Goal: Check status: Check status

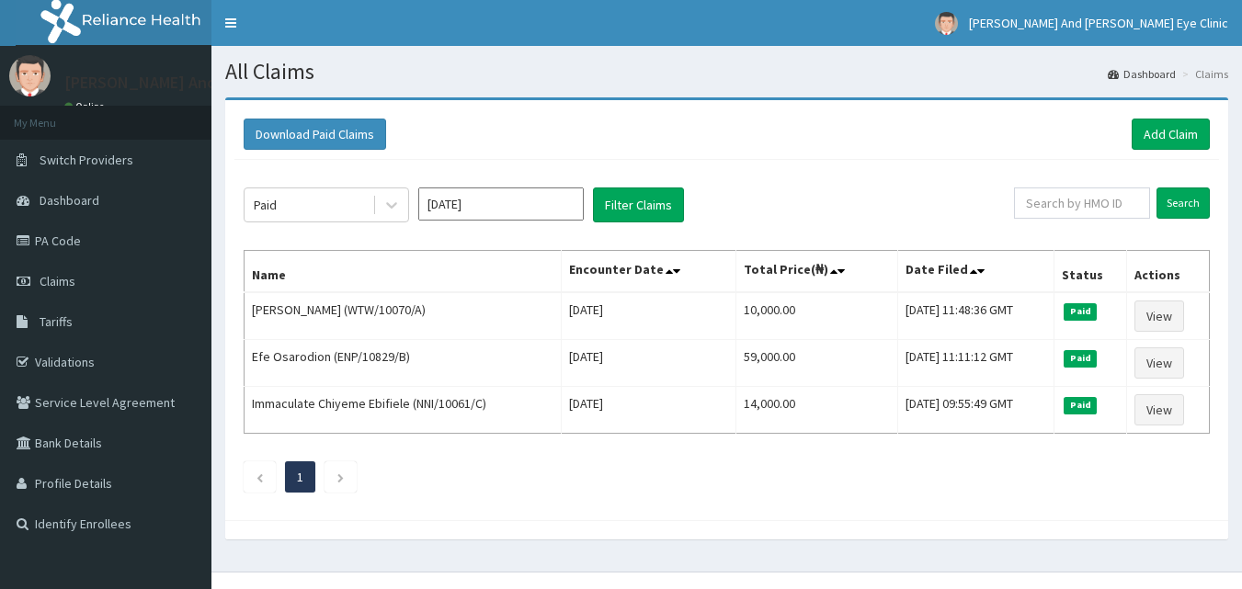
click at [669, 212] on button "Filter Claims" at bounding box center [638, 205] width 91 height 35
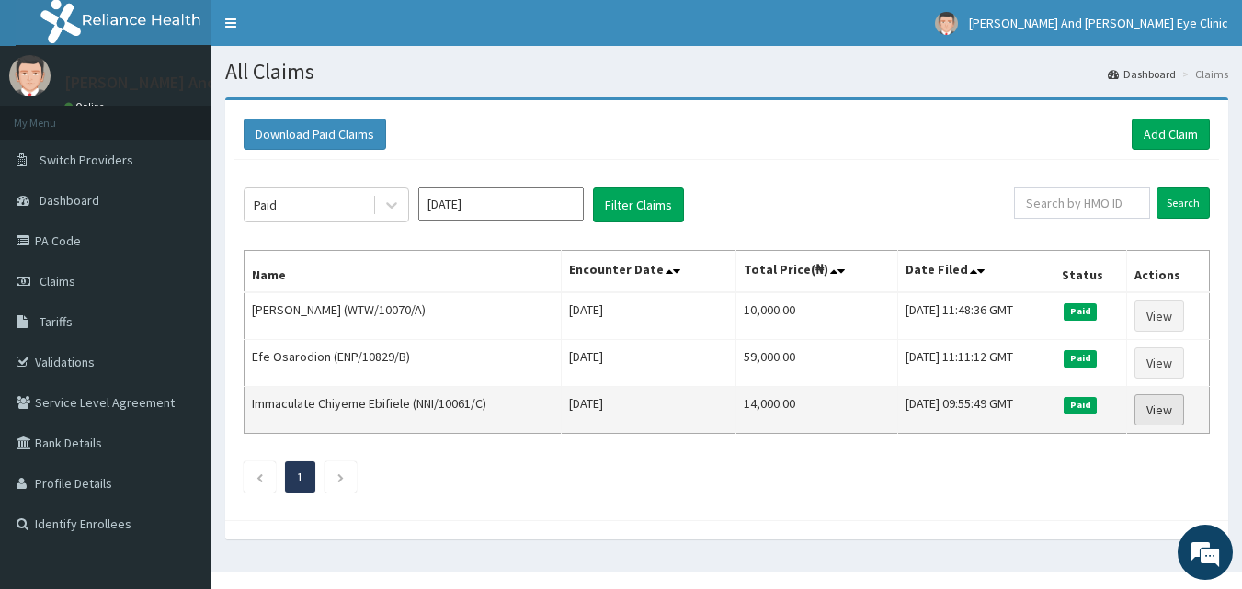
click at [1154, 406] on link "View" at bounding box center [1160, 410] width 50 height 31
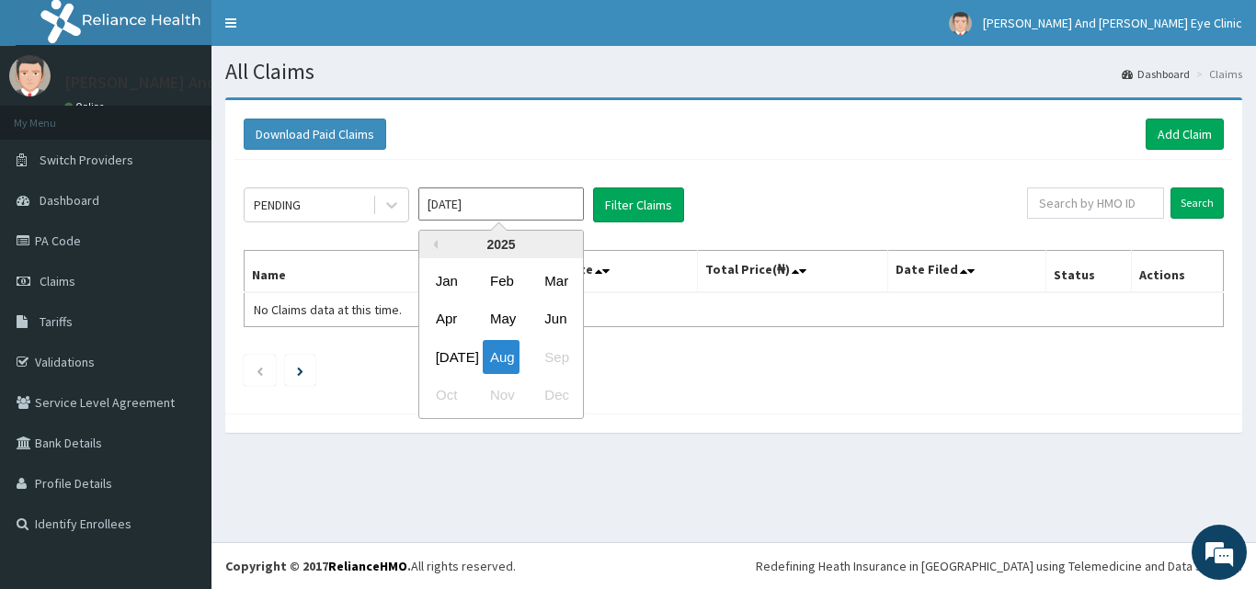
click at [555, 197] on input "[DATE]" at bounding box center [501, 204] width 166 height 33
click at [441, 355] on div "[DATE]" at bounding box center [447, 357] width 37 height 34
type input "[DATE]"
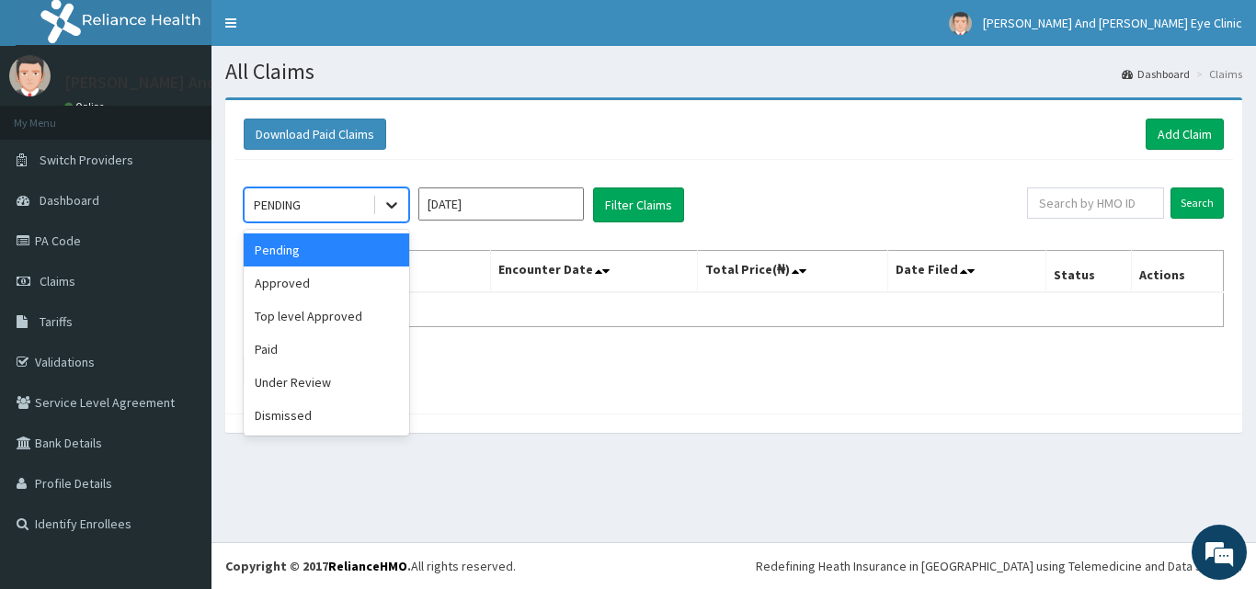
click at [391, 207] on icon at bounding box center [391, 206] width 11 height 6
click at [340, 344] on div "Paid" at bounding box center [327, 349] width 166 height 33
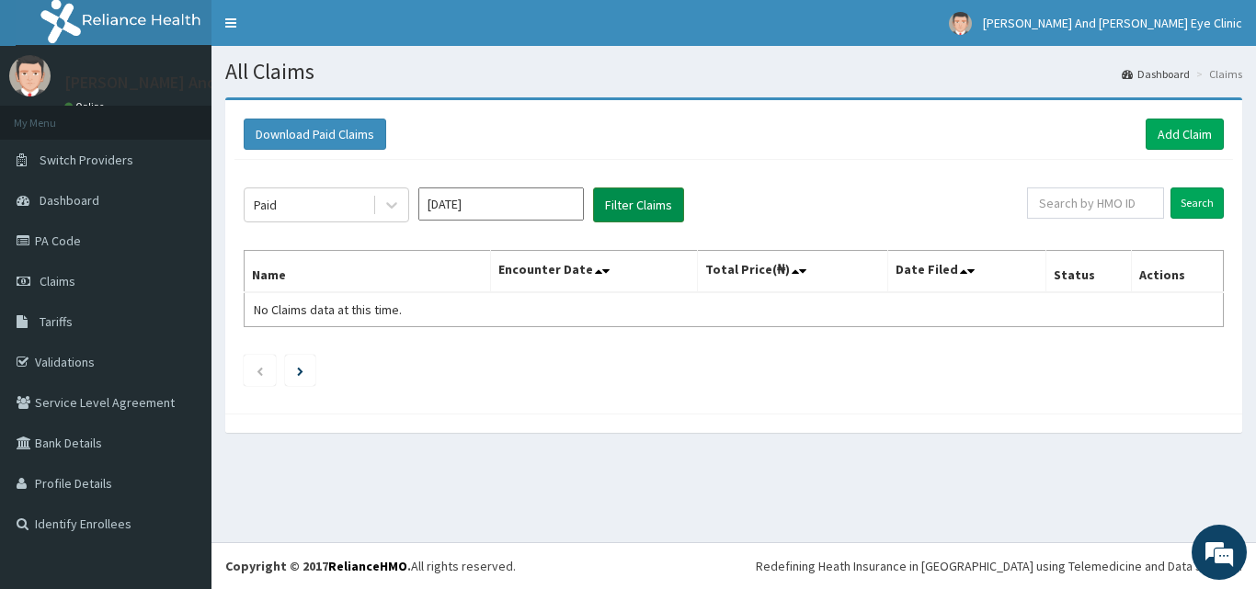
click at [651, 199] on button "Filter Claims" at bounding box center [638, 205] width 91 height 35
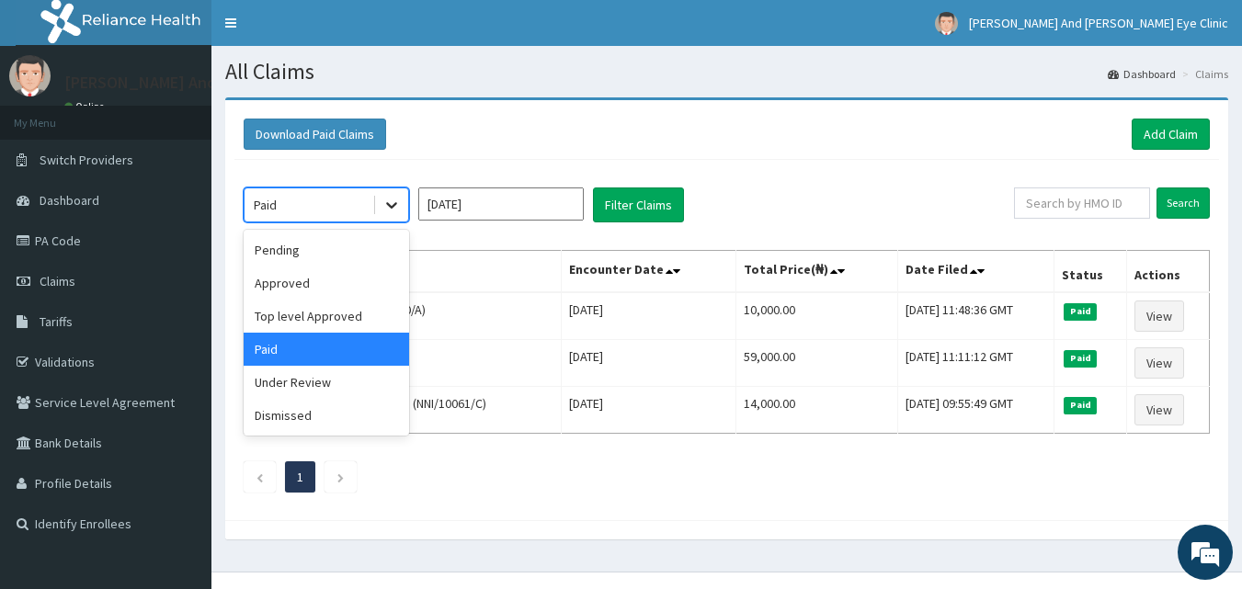
click at [397, 206] on icon at bounding box center [392, 205] width 18 height 18
click at [315, 291] on div "Approved" at bounding box center [327, 283] width 166 height 33
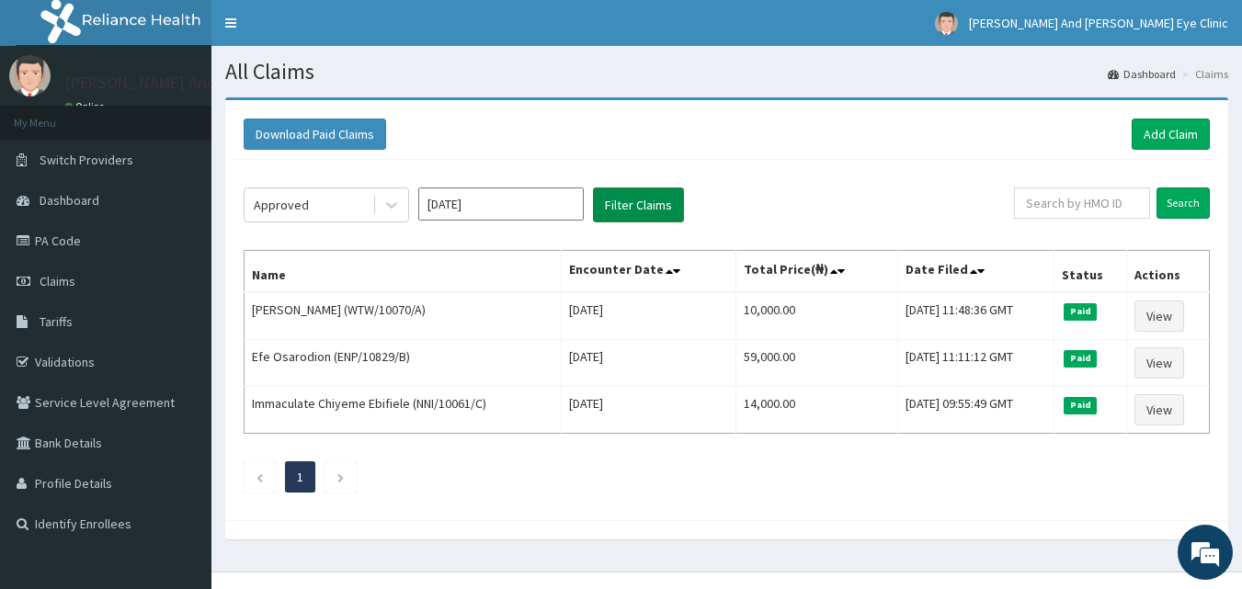
click at [624, 217] on button "Filter Claims" at bounding box center [638, 205] width 91 height 35
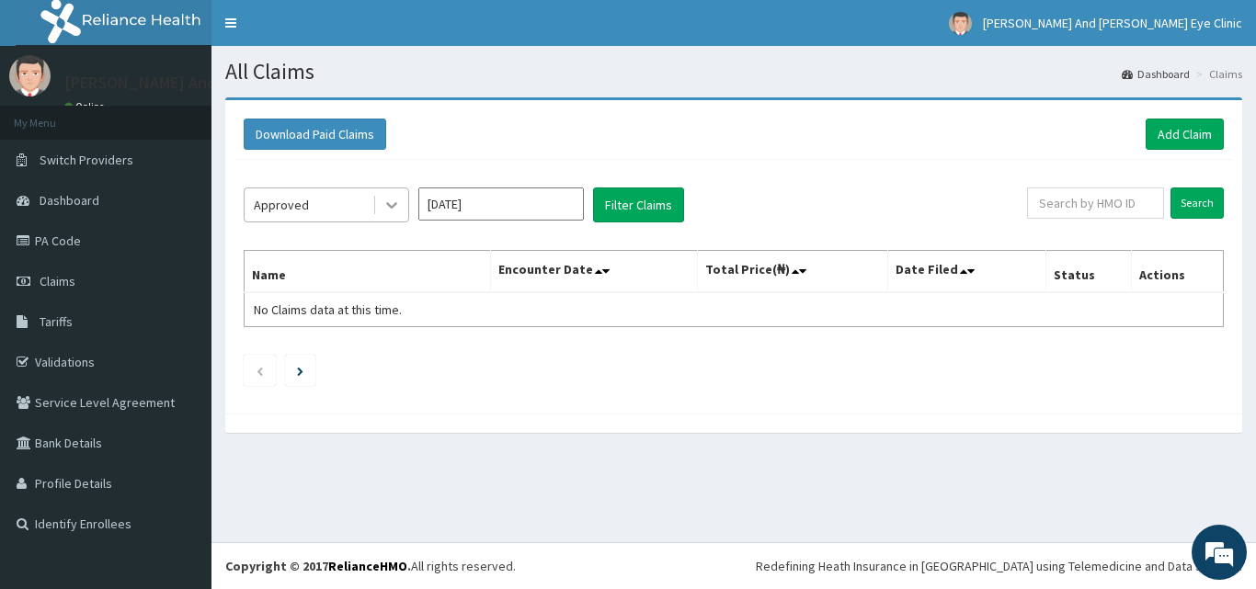
click at [384, 206] on icon at bounding box center [392, 205] width 18 height 18
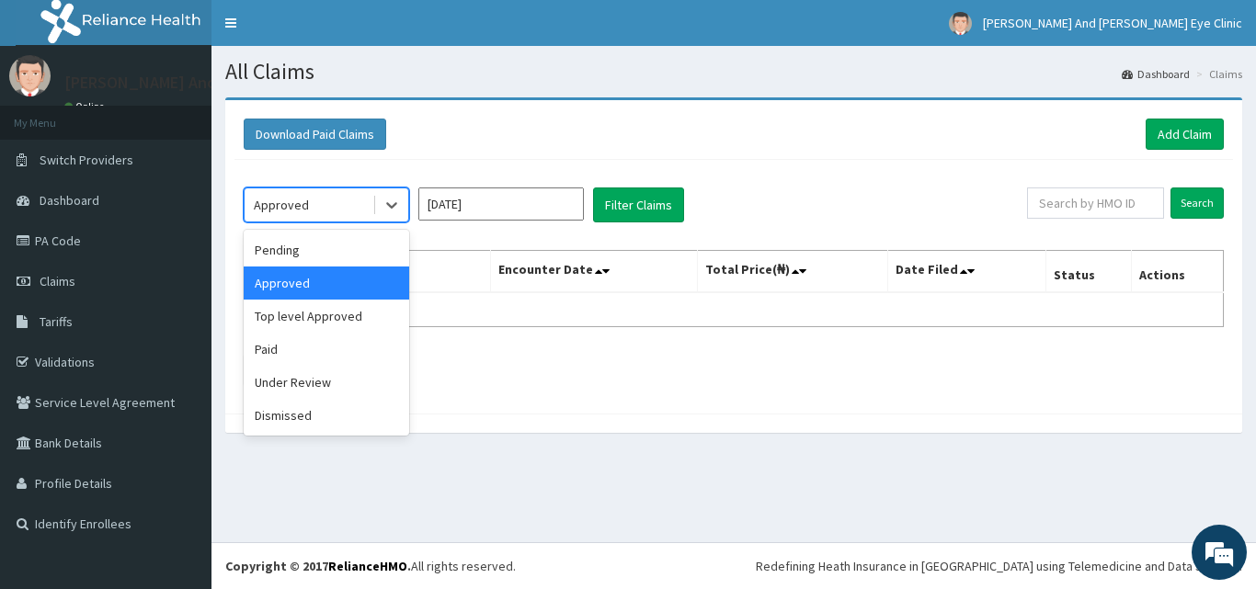
click at [376, 293] on div "Approved" at bounding box center [327, 283] width 166 height 33
click at [400, 213] on icon at bounding box center [392, 205] width 18 height 18
click at [355, 324] on div "Top level Approved" at bounding box center [327, 316] width 166 height 33
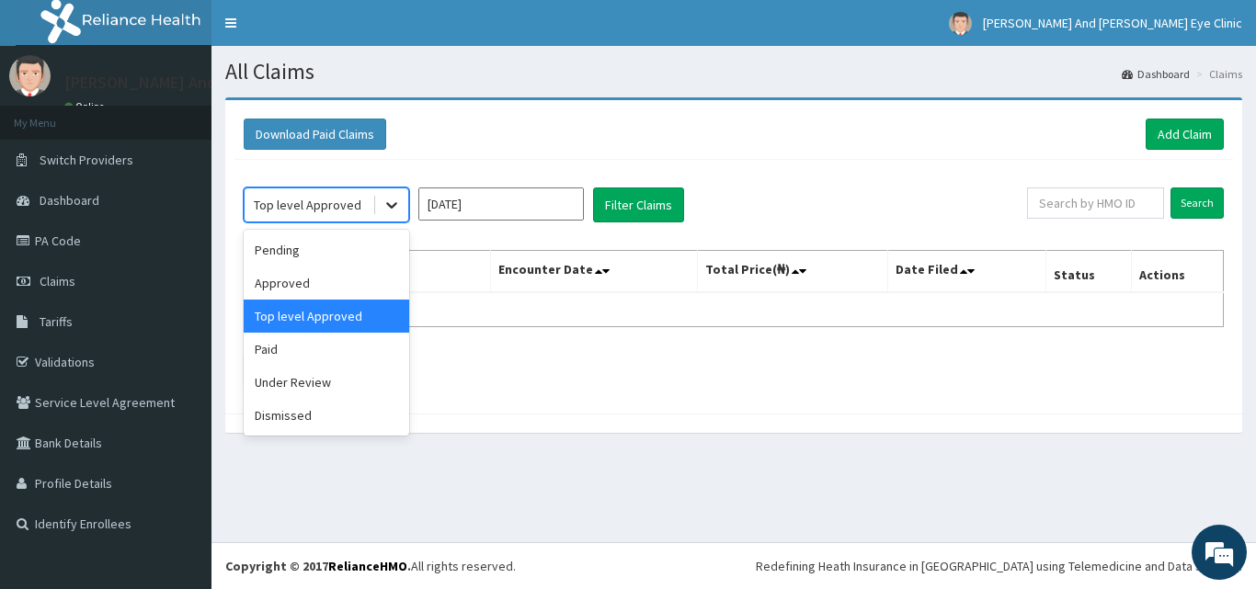
click at [392, 196] on icon at bounding box center [392, 205] width 18 height 18
click at [304, 381] on div "Under Review" at bounding box center [327, 382] width 166 height 33
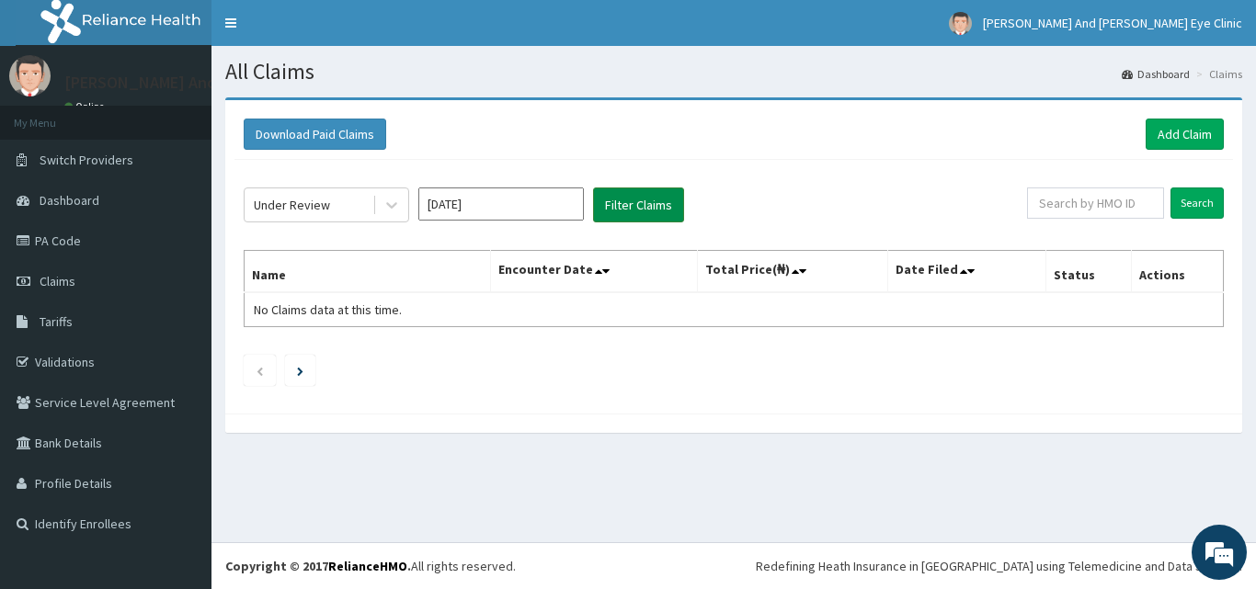
click at [624, 210] on button "Filter Claims" at bounding box center [638, 205] width 91 height 35
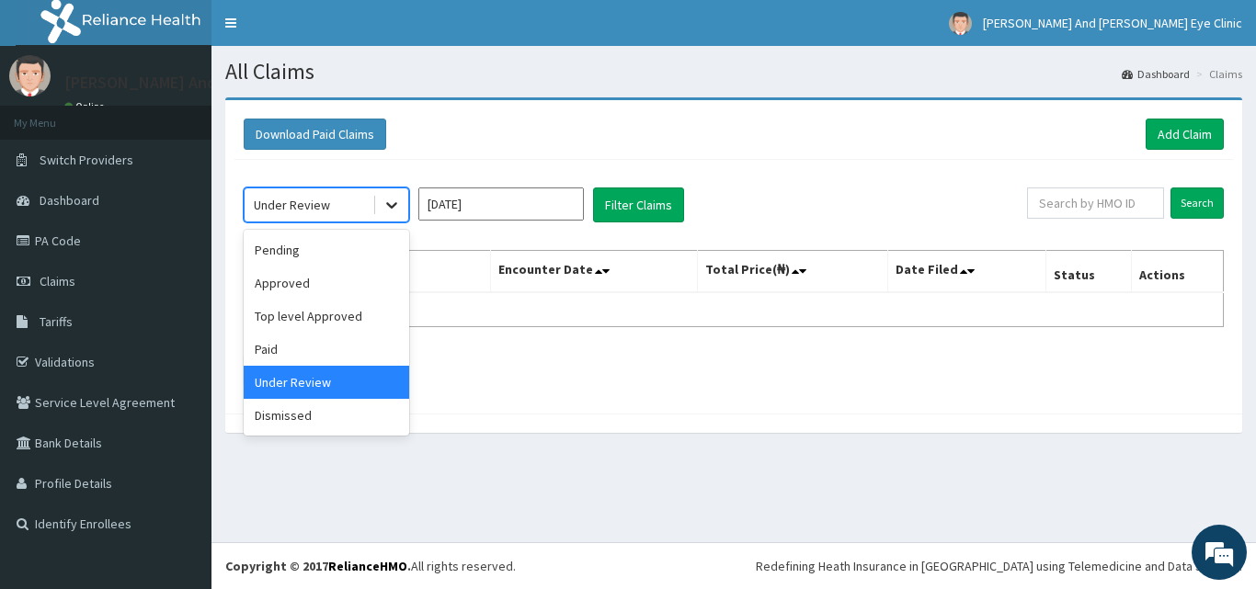
click at [394, 202] on icon at bounding box center [392, 205] width 18 height 18
click at [303, 418] on div "Dismissed" at bounding box center [327, 415] width 166 height 33
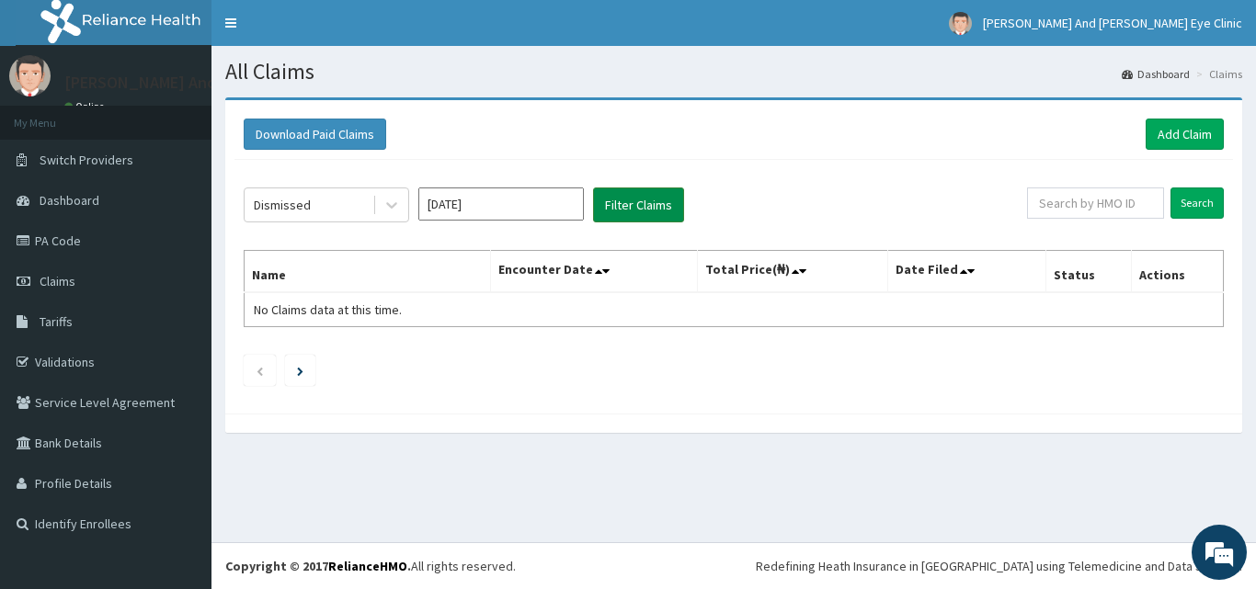
click at [631, 205] on button "Filter Claims" at bounding box center [638, 205] width 91 height 35
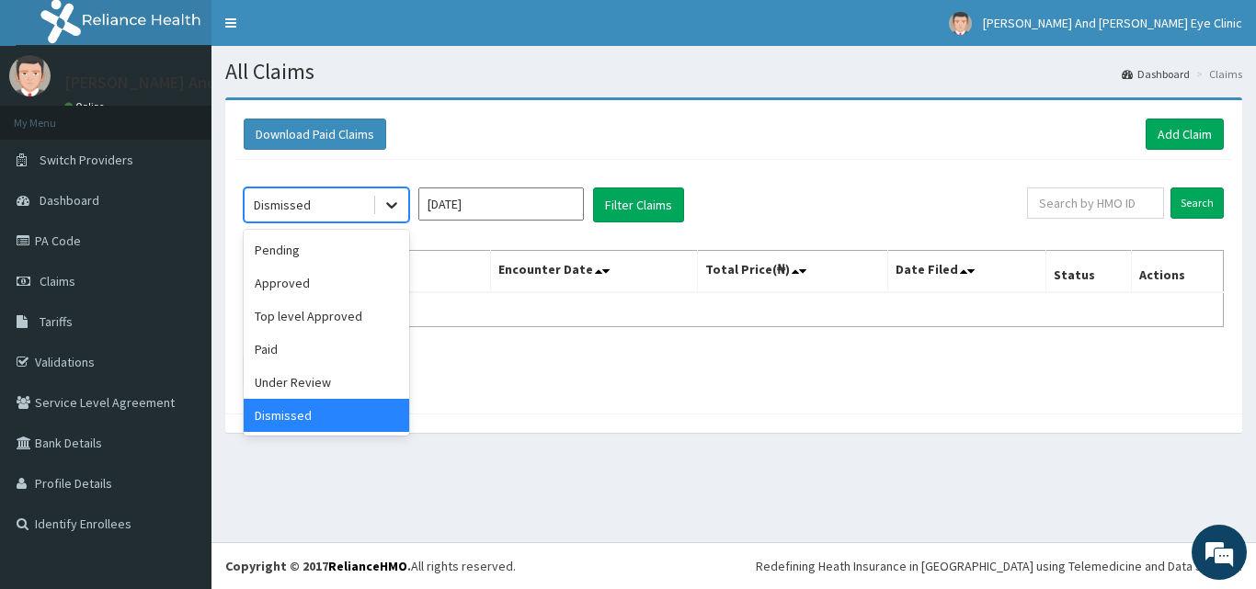
click at [394, 205] on icon at bounding box center [391, 206] width 11 height 6
click at [319, 392] on div "Under Review" at bounding box center [327, 382] width 166 height 33
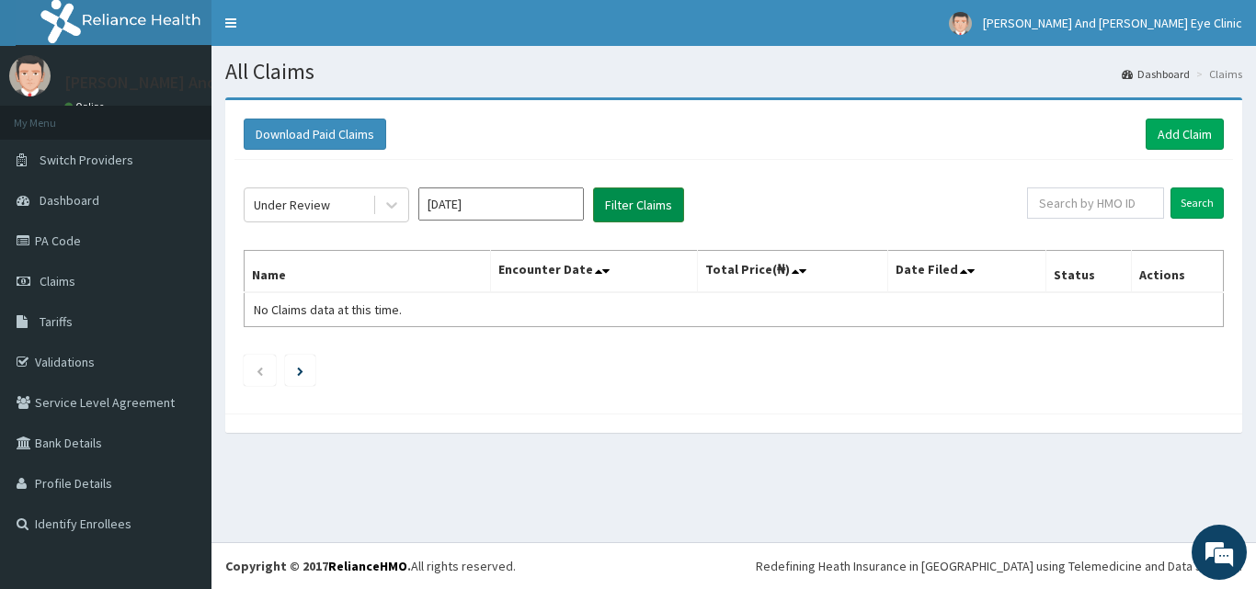
click at [637, 204] on button "Filter Claims" at bounding box center [638, 205] width 91 height 35
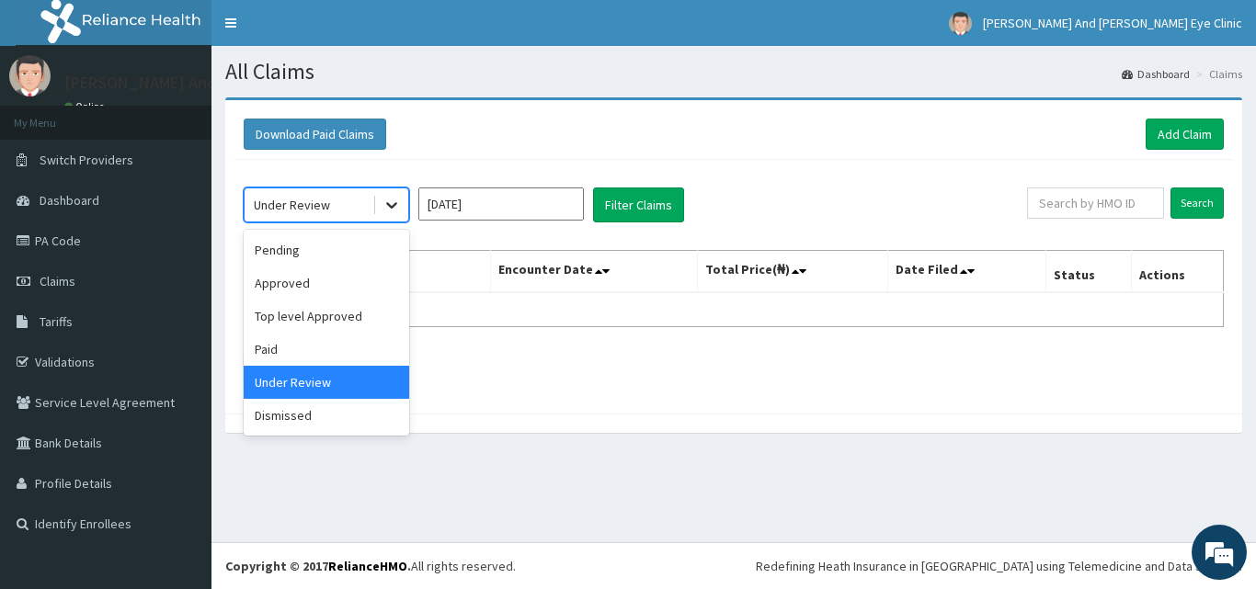
click at [392, 208] on icon at bounding box center [391, 206] width 11 height 6
click at [315, 347] on div "Paid" at bounding box center [327, 349] width 166 height 33
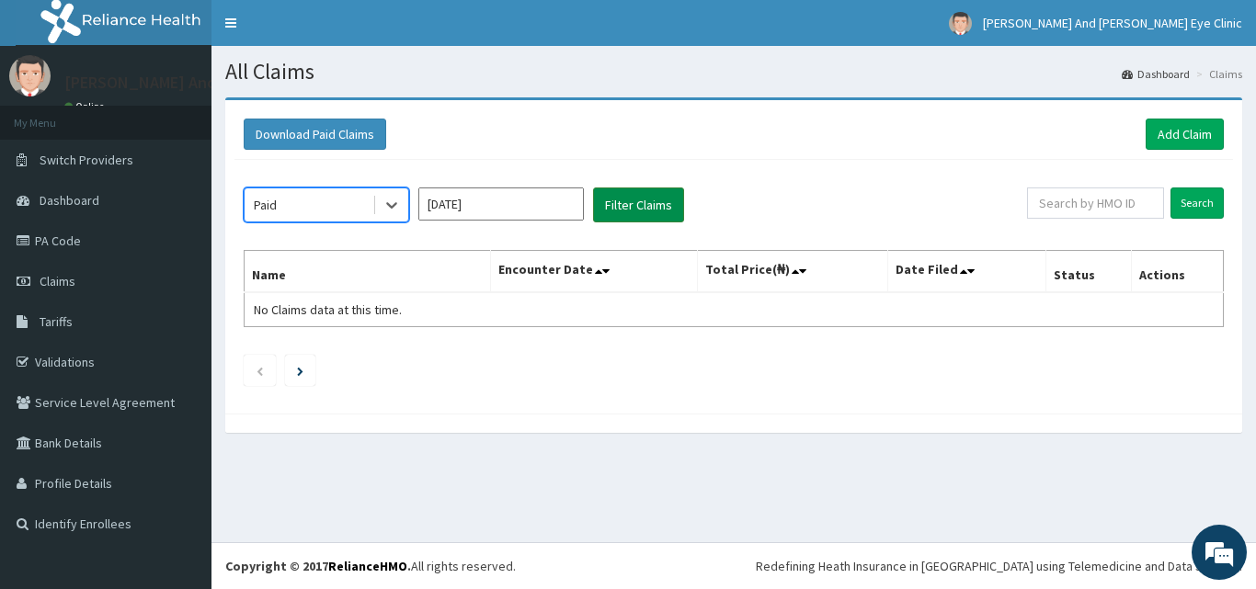
click at [627, 210] on button "Filter Claims" at bounding box center [638, 205] width 91 height 35
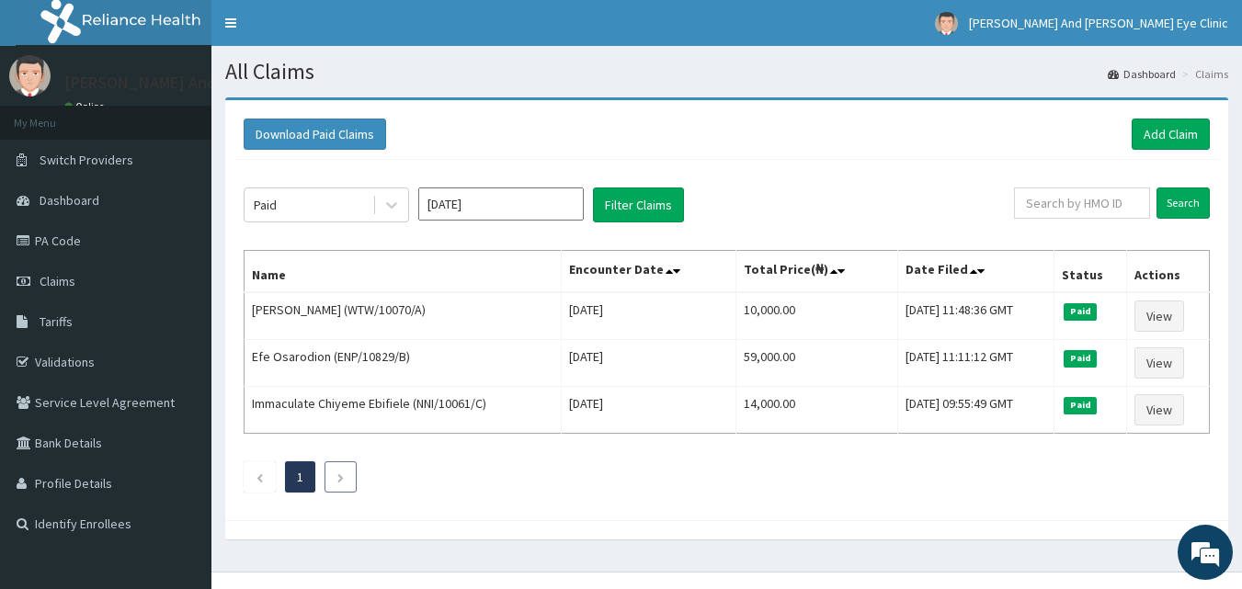
click at [342, 479] on icon "Next page" at bounding box center [341, 478] width 8 height 11
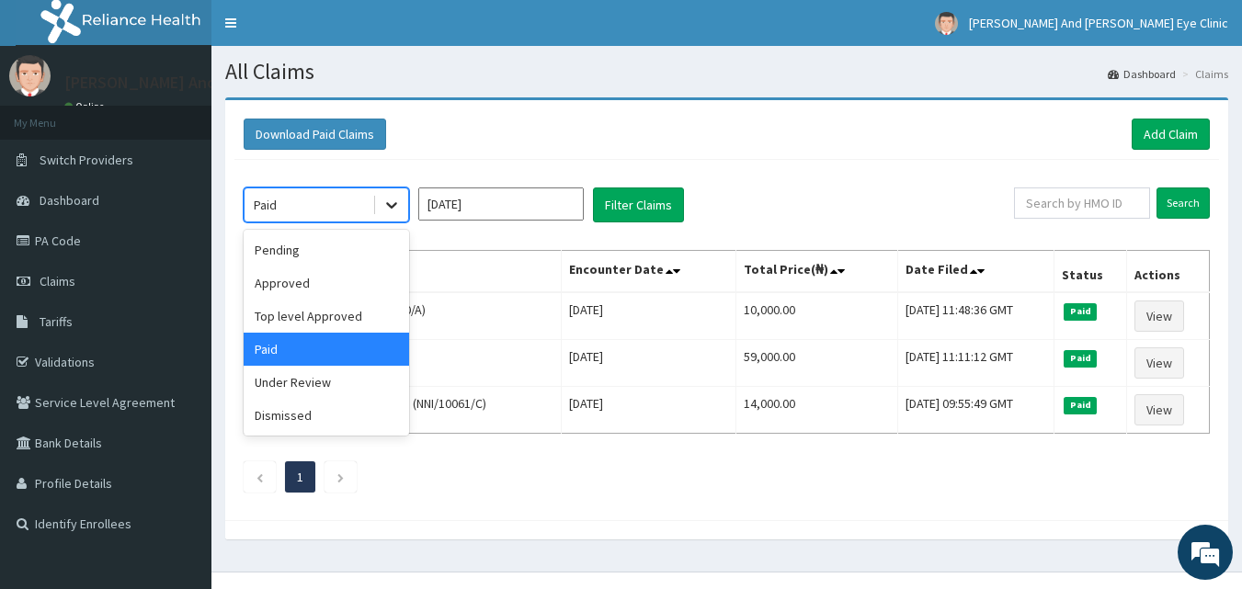
click at [387, 204] on icon at bounding box center [391, 206] width 11 height 6
click at [340, 325] on div "Top level Approved" at bounding box center [327, 316] width 166 height 33
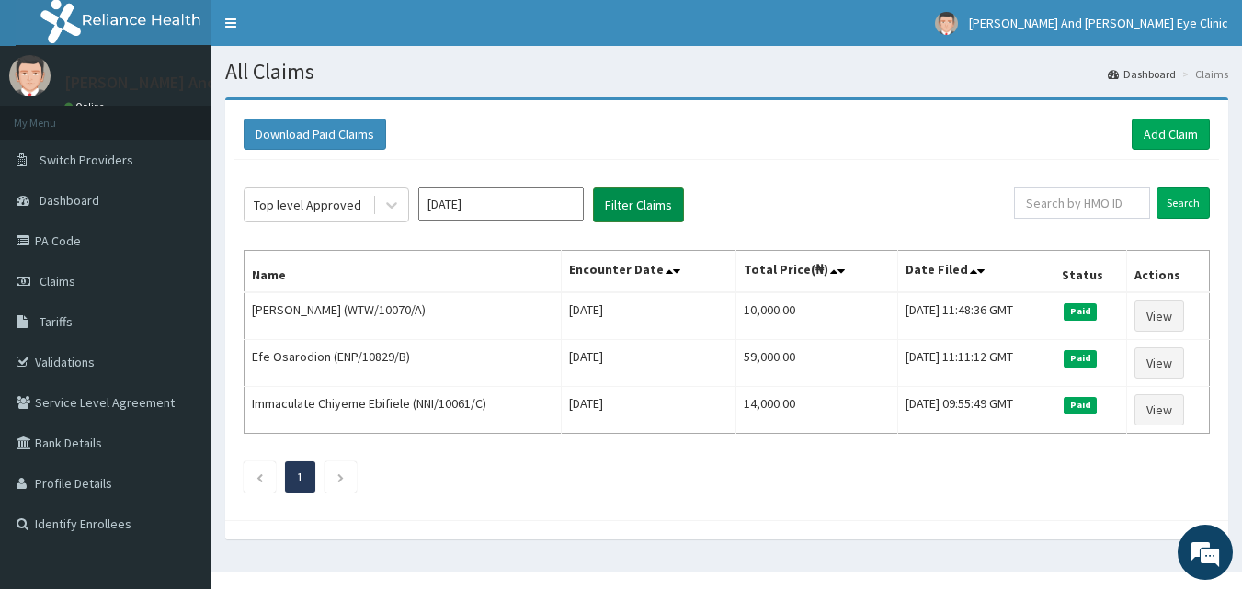
click at [630, 214] on button "Filter Claims" at bounding box center [638, 205] width 91 height 35
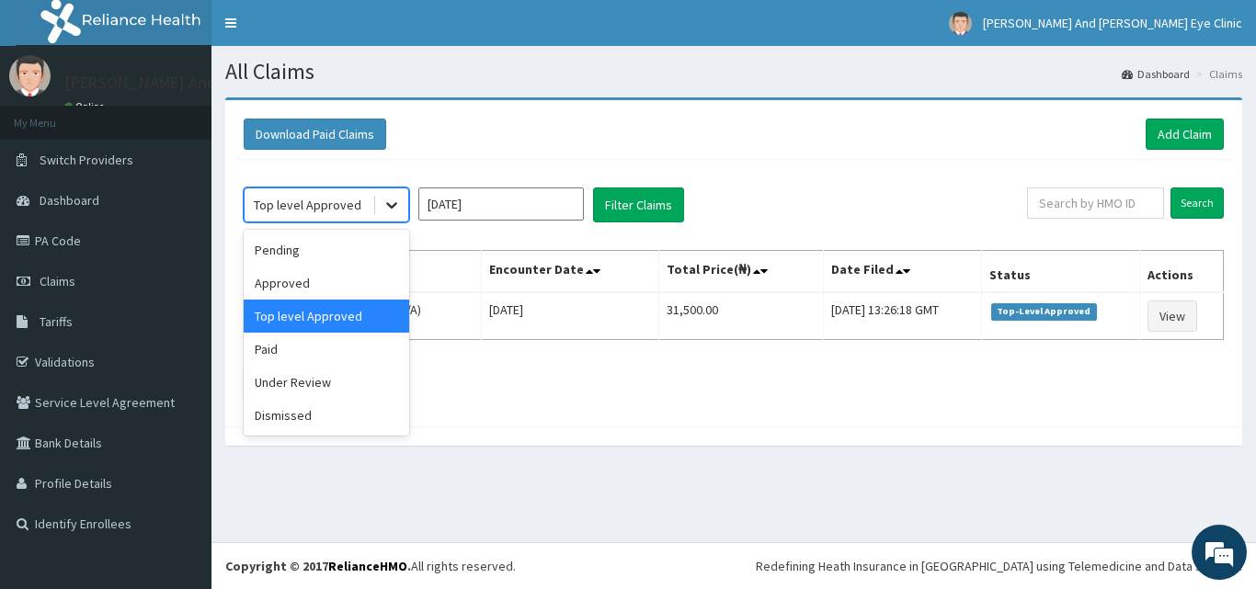
click at [384, 209] on icon at bounding box center [392, 205] width 18 height 18
click at [306, 351] on div "Paid" at bounding box center [327, 349] width 166 height 33
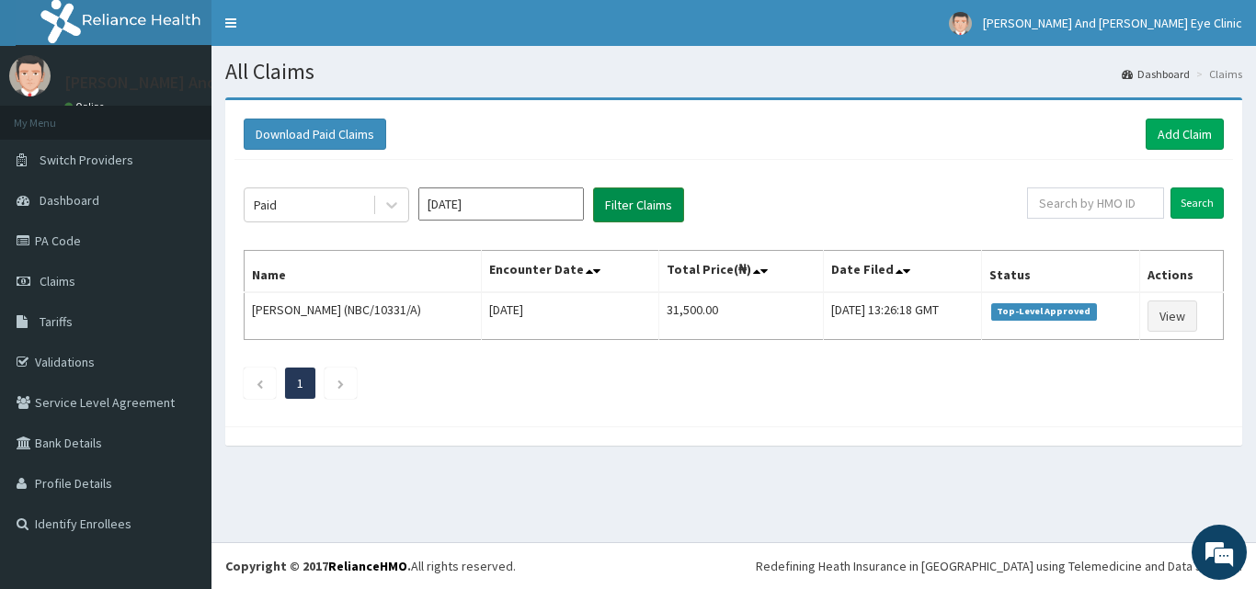
click at [625, 219] on button "Filter Claims" at bounding box center [638, 205] width 91 height 35
